Goal: Information Seeking & Learning: Check status

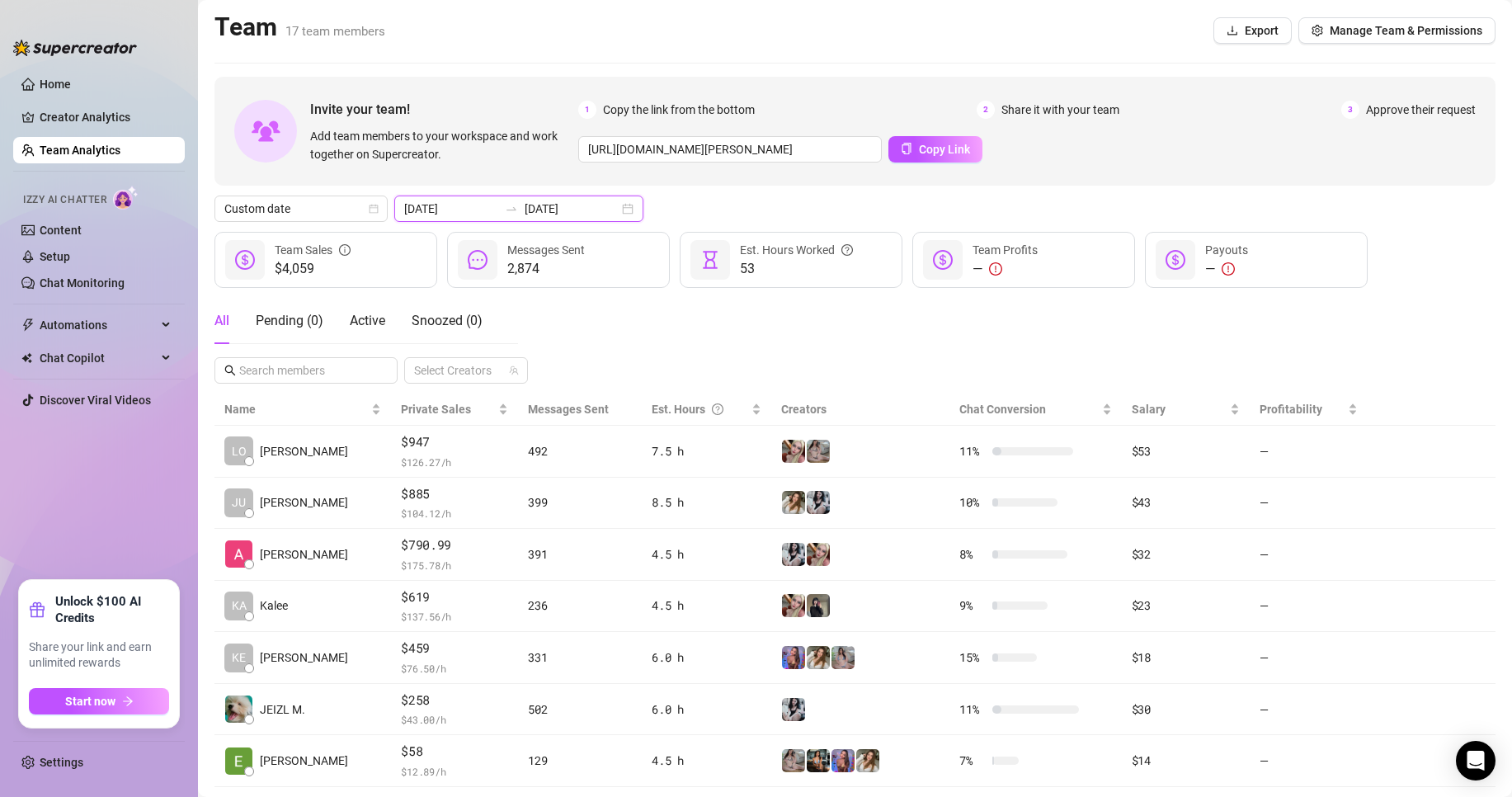
click at [558, 208] on input "[DATE]" at bounding box center [571, 208] width 94 height 18
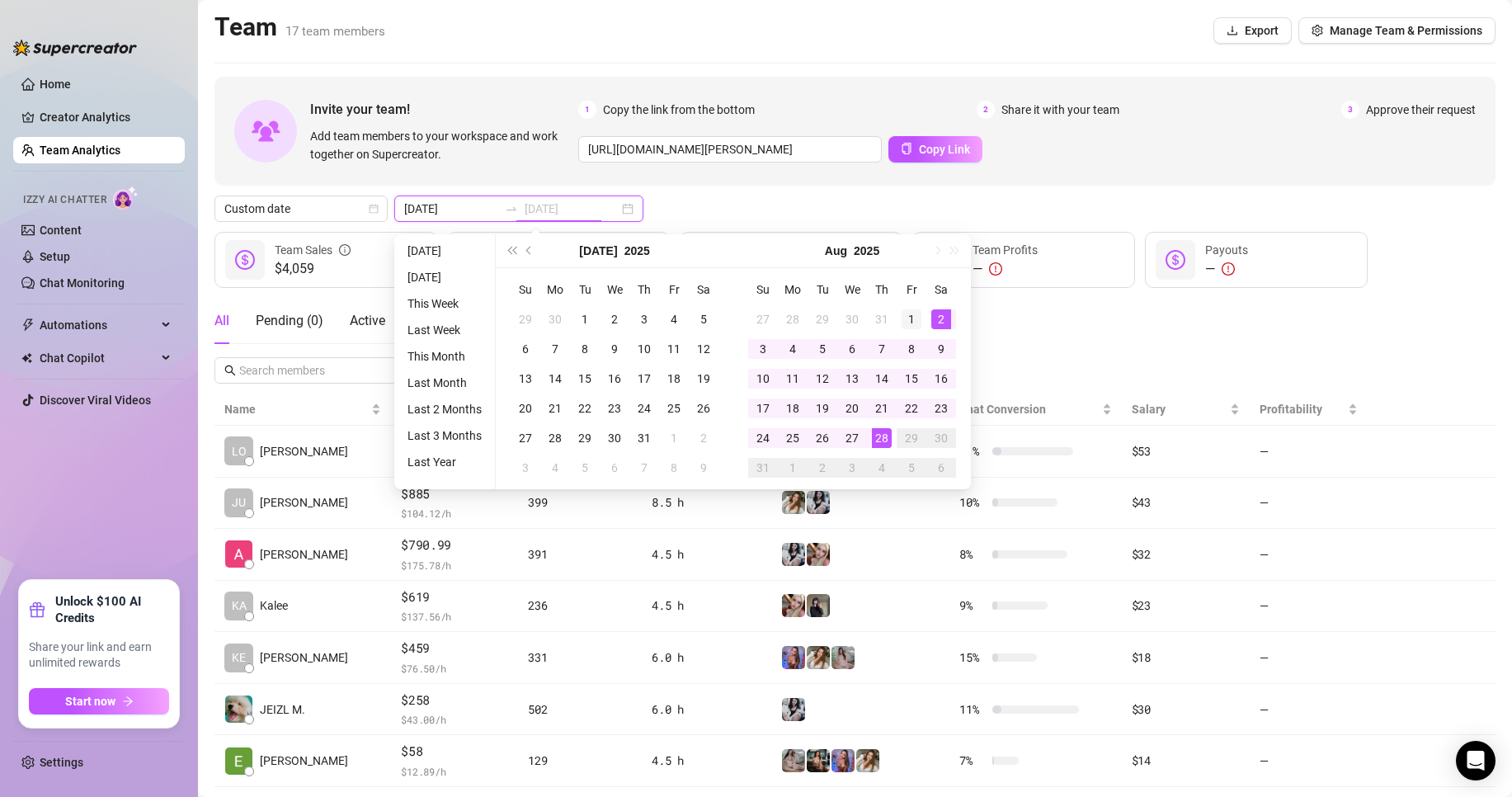
type input "[DATE]"
click at [912, 317] on div "1" at bounding box center [912, 319] width 19 height 19
click at [880, 441] on div "28" at bounding box center [882, 438] width 19 height 19
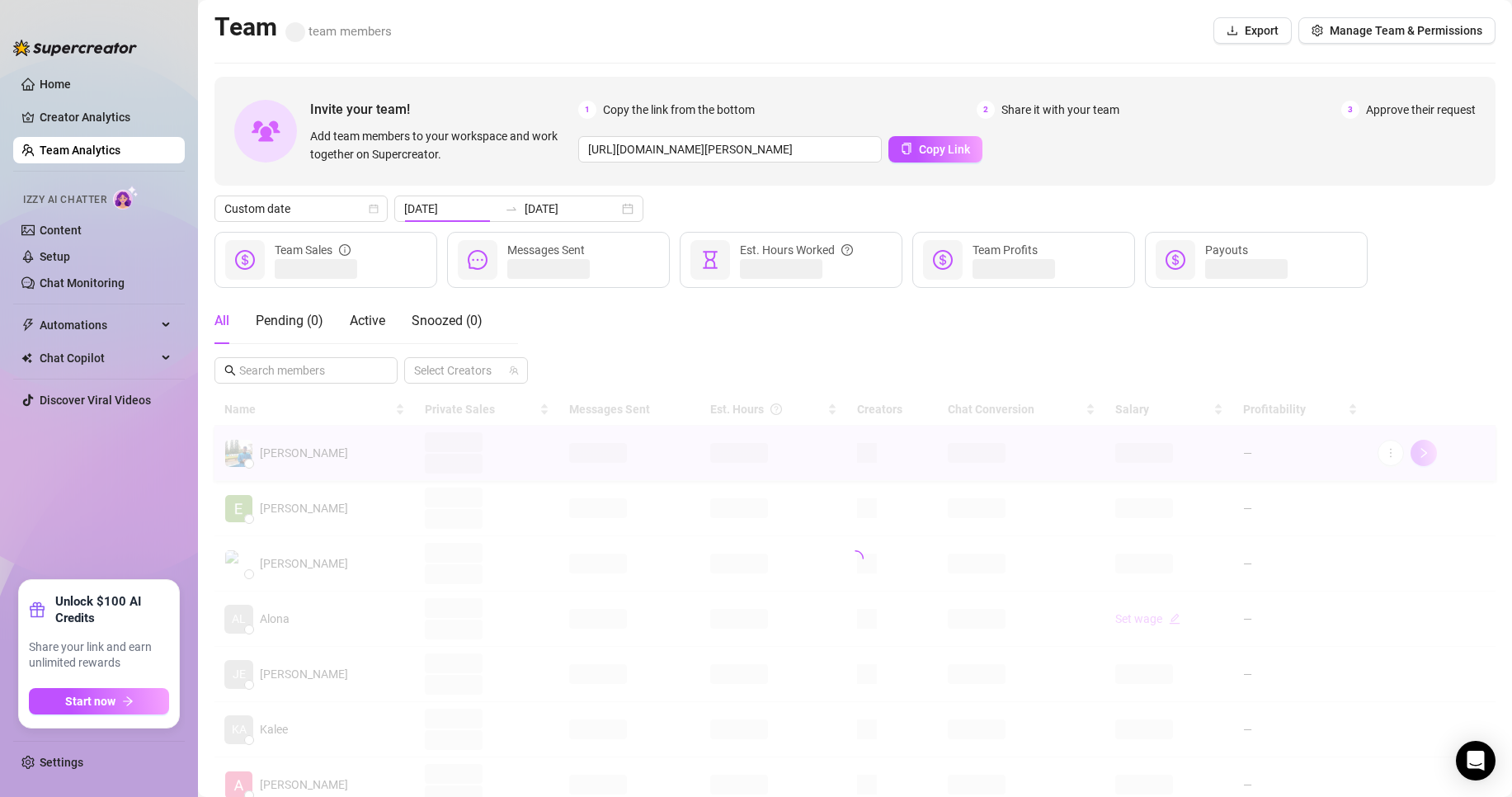
type input "[DATE]"
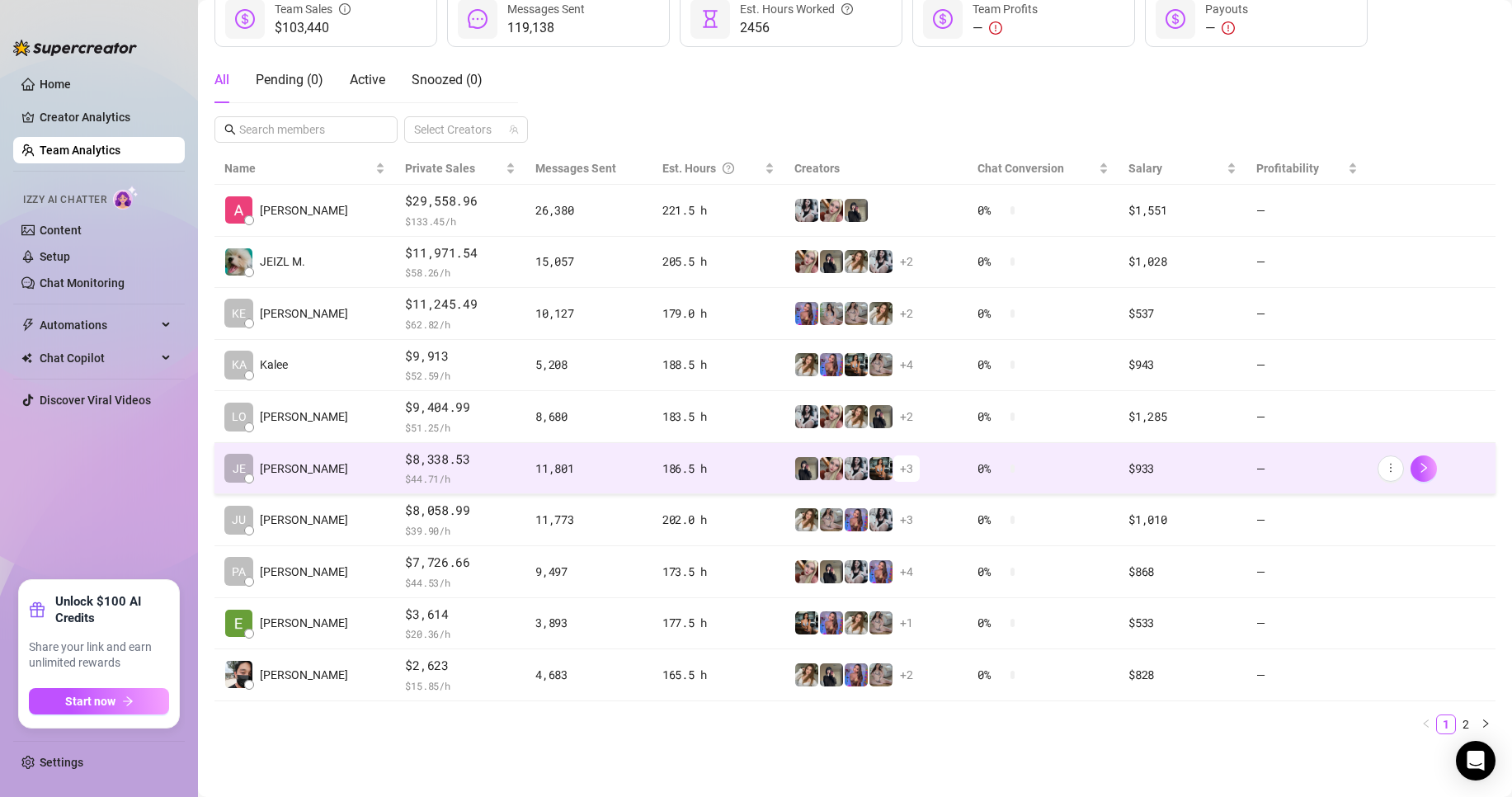
scroll to position [241, 0]
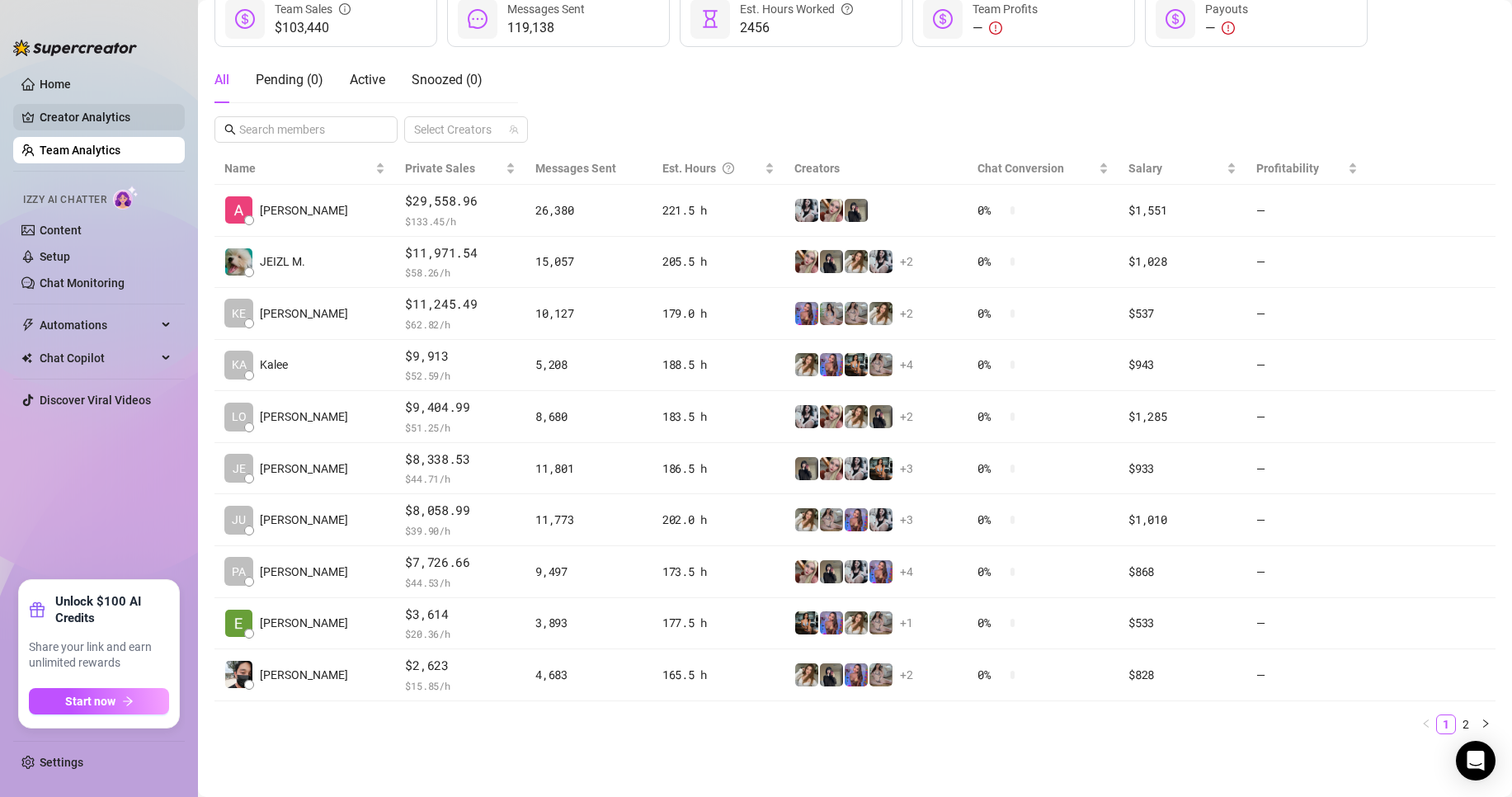
click at [57, 110] on link "Creator Analytics" at bounding box center [106, 117] width 132 height 26
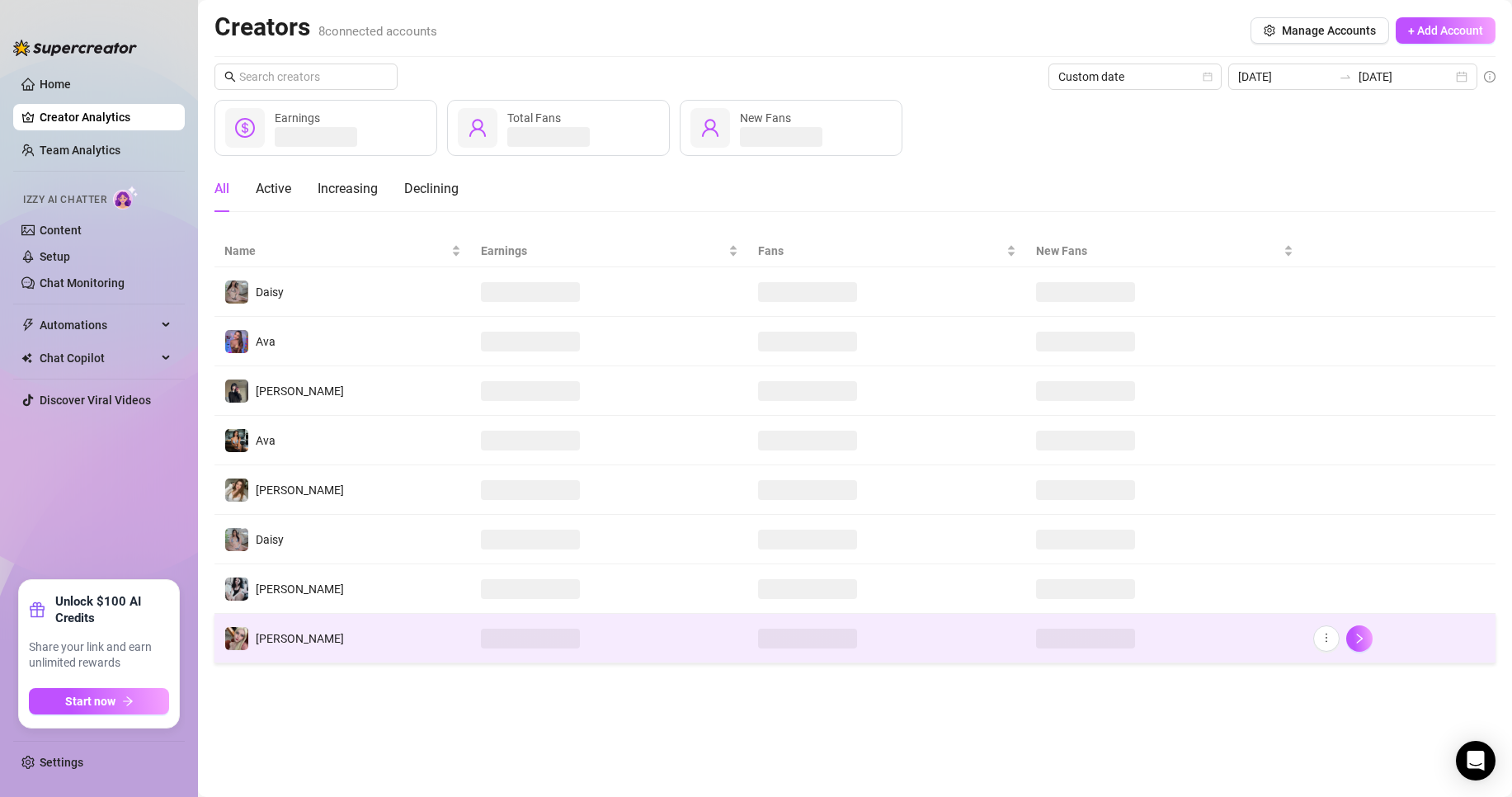
click at [546, 647] on span at bounding box center [530, 638] width 99 height 19
